Goal: Download file/media

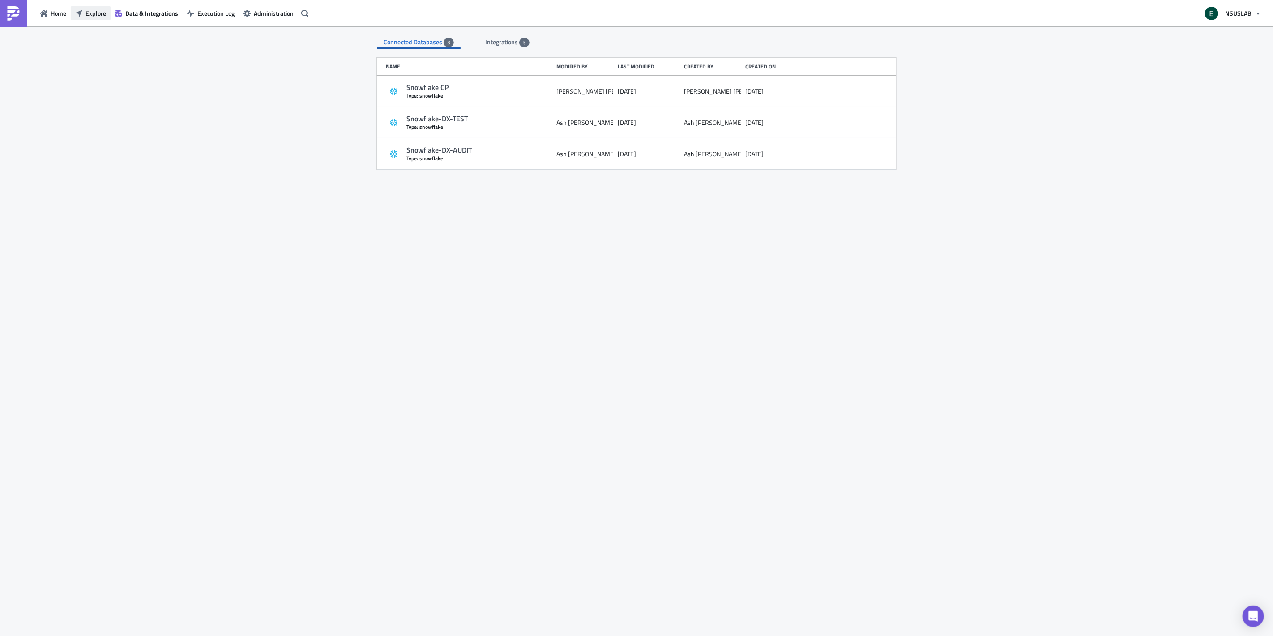
click at [106, 12] on button "Explore" at bounding box center [91, 13] width 40 height 14
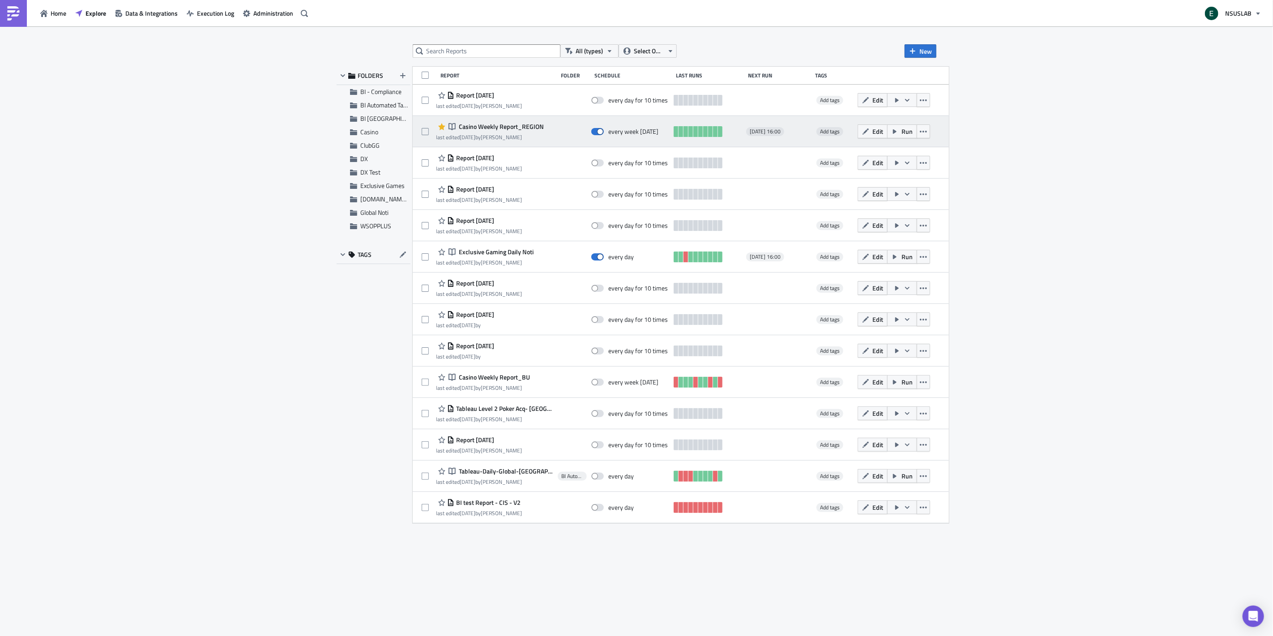
click at [558, 123] on div at bounding box center [572, 132] width 29 height 18
click at [531, 128] on span "Casino Weekly Report_REGION" at bounding box center [500, 127] width 87 height 8
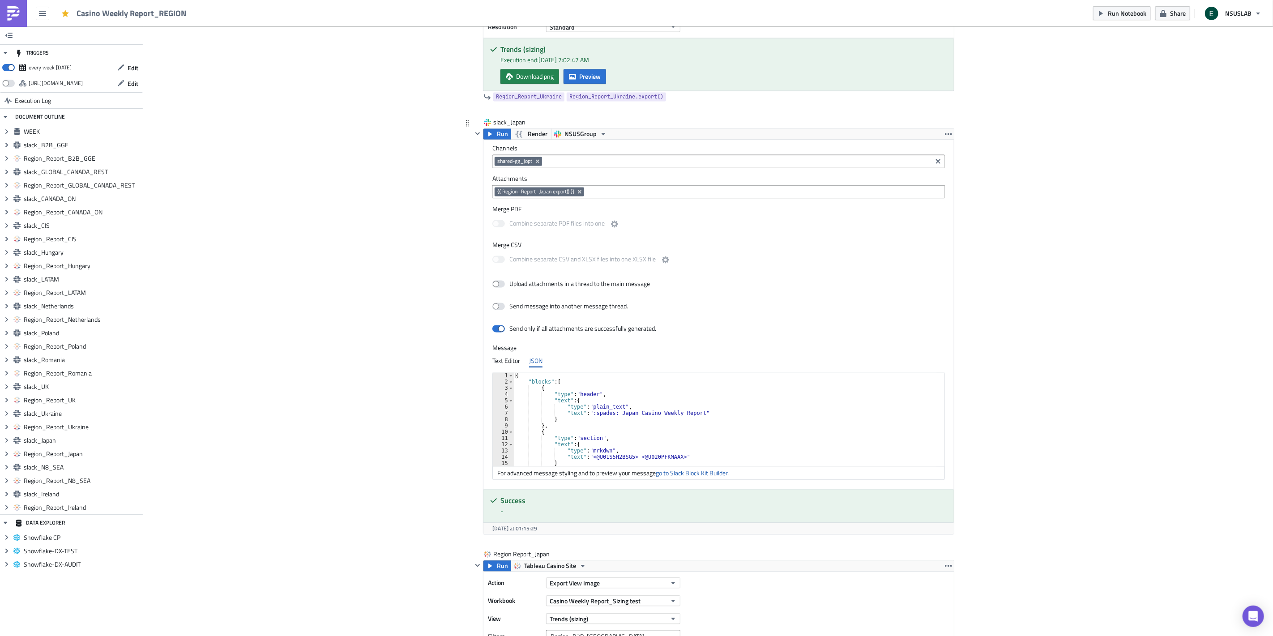
scroll to position [7251, 0]
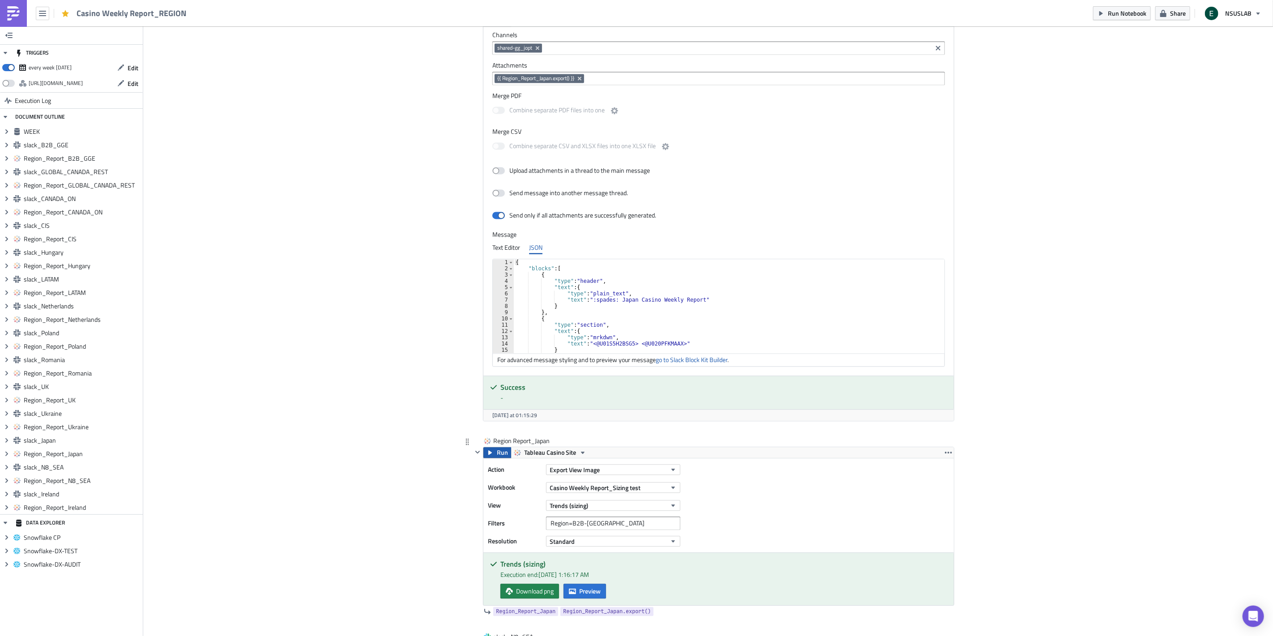
click at [489, 456] on icon "button" at bounding box center [489, 452] width 7 height 7
click at [579, 594] on span "Preview" at bounding box center [589, 590] width 21 height 9
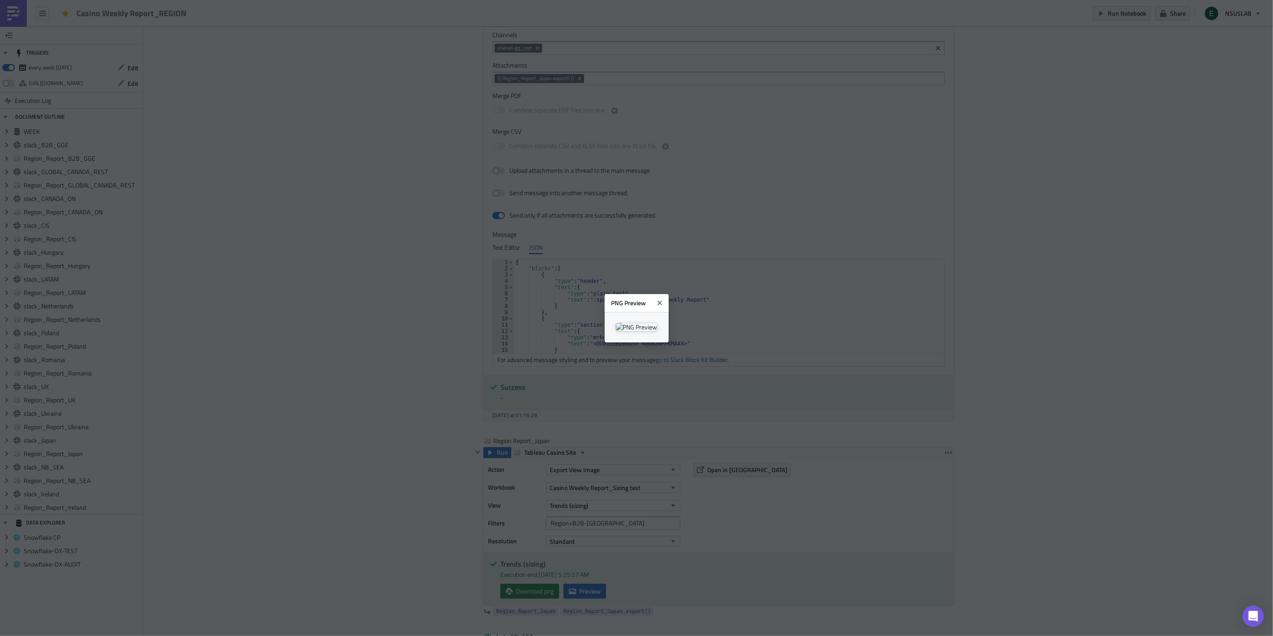
click at [1113, 369] on body "Casino Weekly Report_REGION Run Notebook Share NSUSLAB TRIGGERS every week [DAT…" at bounding box center [636, 318] width 1273 height 637
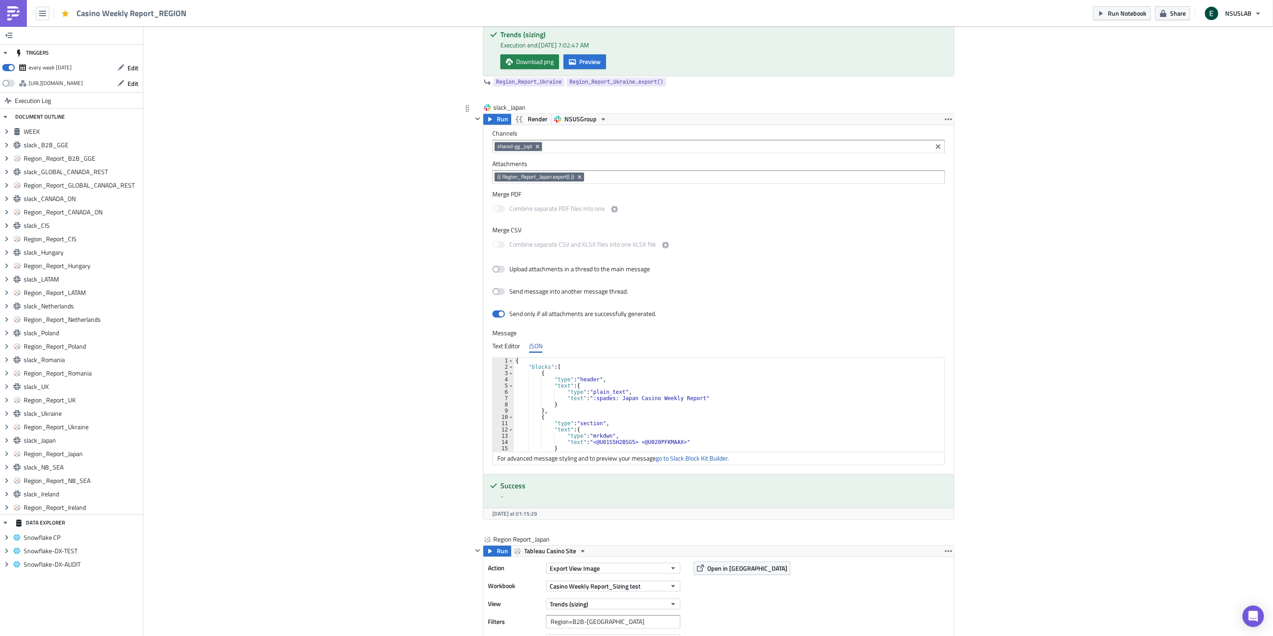
scroll to position [7152, 0]
click at [466, 112] on icon at bounding box center [467, 109] width 3 height 6
click at [945, 122] on icon "button" at bounding box center [948, 119] width 7 height 7
click at [491, 122] on button "Run" at bounding box center [497, 120] width 28 height 11
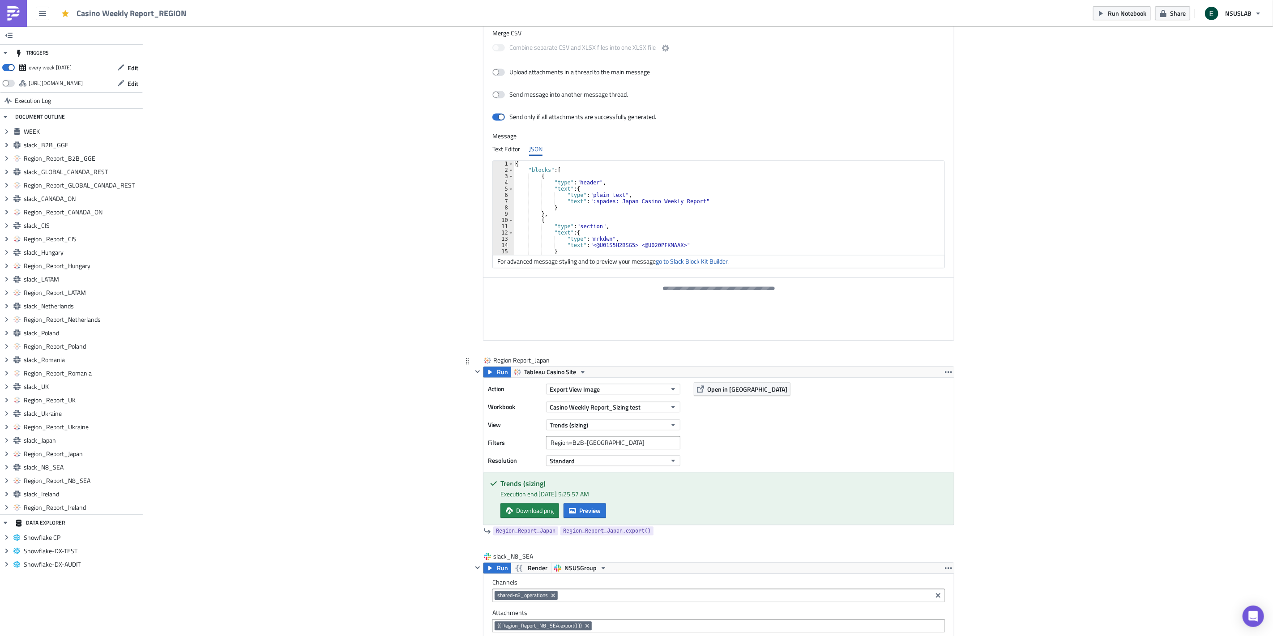
scroll to position [7450, 0]
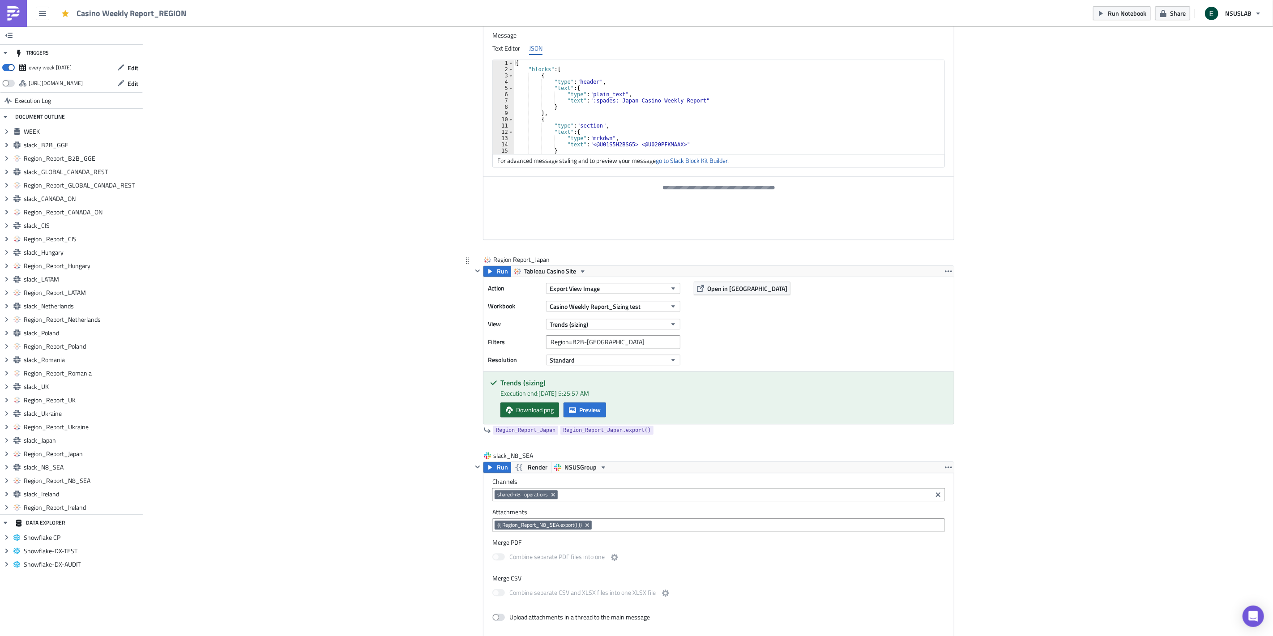
click at [538, 414] on span "Download png" at bounding box center [535, 409] width 38 height 9
